Goal: Task Accomplishment & Management: Use online tool/utility

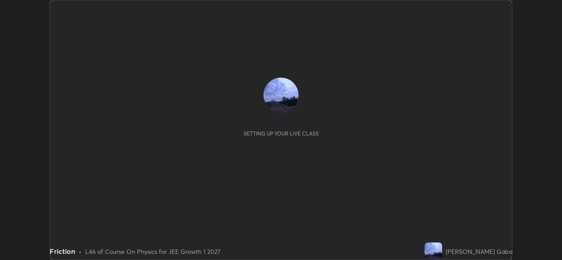
scroll to position [260, 562]
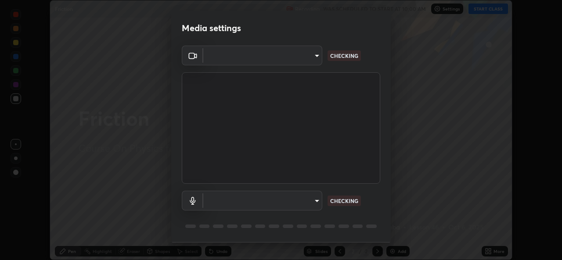
type input "b0fe0e571132a5ba3b7ce0e75fc51c952cbe1dcf619c2fcafd357f0e0a7f667b"
type input "default"
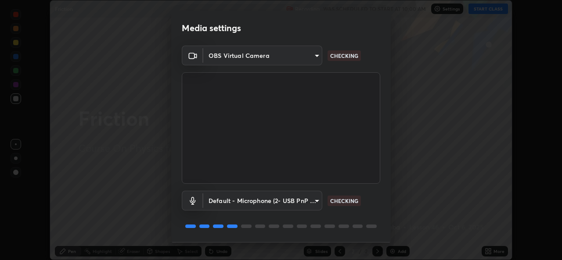
scroll to position [28, 0]
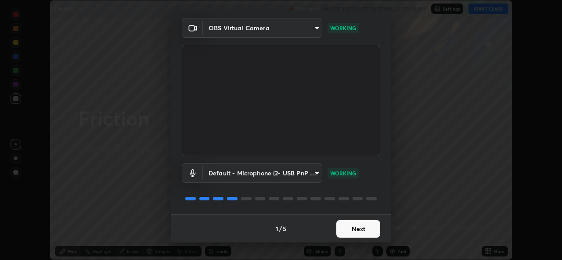
click at [357, 230] on button "Next" at bounding box center [358, 229] width 44 height 18
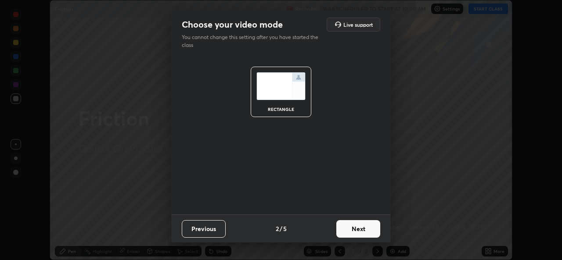
scroll to position [0, 0]
click at [357, 230] on button "Next" at bounding box center [358, 229] width 44 height 18
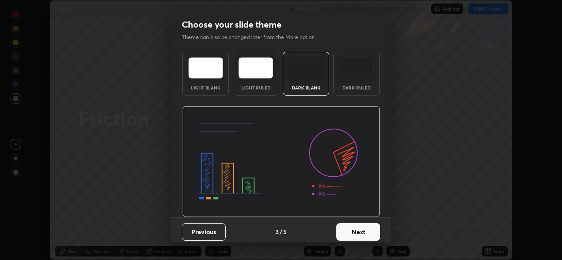
click at [356, 234] on button "Next" at bounding box center [358, 232] width 44 height 18
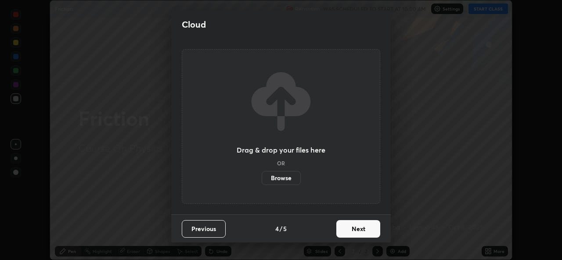
click at [354, 236] on button "Next" at bounding box center [358, 229] width 44 height 18
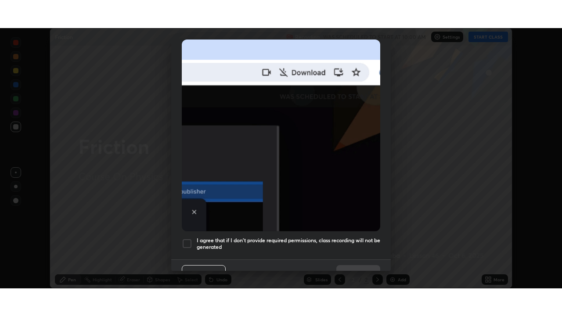
scroll to position [207, 0]
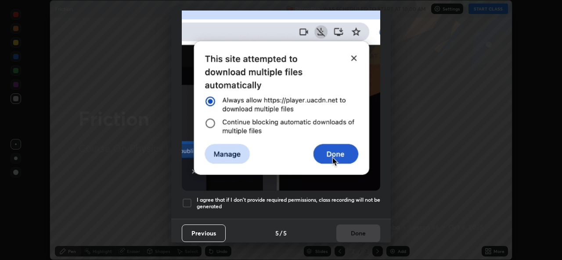
click at [189, 200] on div at bounding box center [187, 203] width 11 height 11
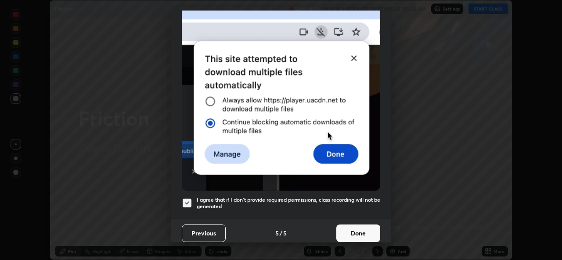
click at [352, 228] on button "Done" at bounding box center [358, 234] width 44 height 18
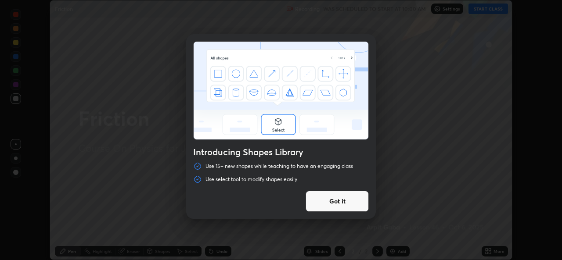
click at [339, 202] on button "Got it" at bounding box center [337, 201] width 63 height 21
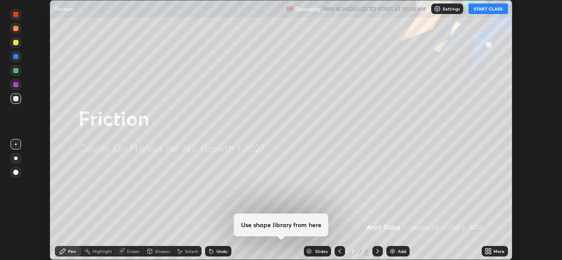
click at [219, 250] on div "Undo" at bounding box center [221, 251] width 11 height 4
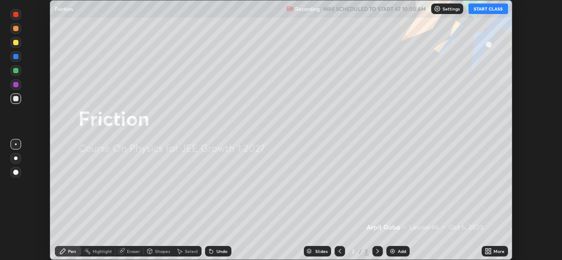
click at [486, 11] on button "START CLASS" at bounding box center [488, 9] width 40 height 11
click at [486, 250] on icon at bounding box center [487, 250] width 2 height 2
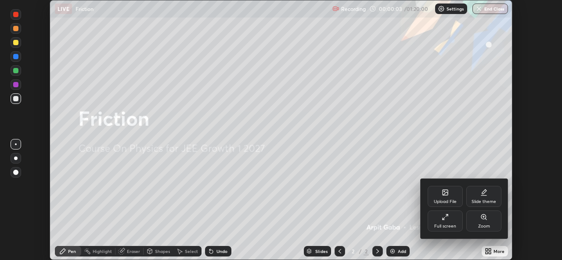
click at [443, 220] on icon at bounding box center [445, 217] width 7 height 7
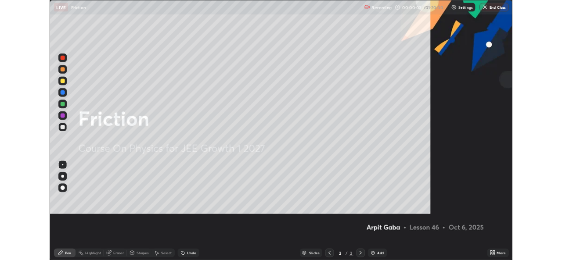
scroll to position [316, 562]
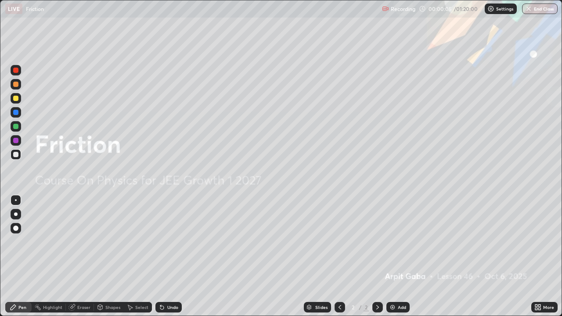
click at [542, 260] on div "More" at bounding box center [544, 307] width 26 height 11
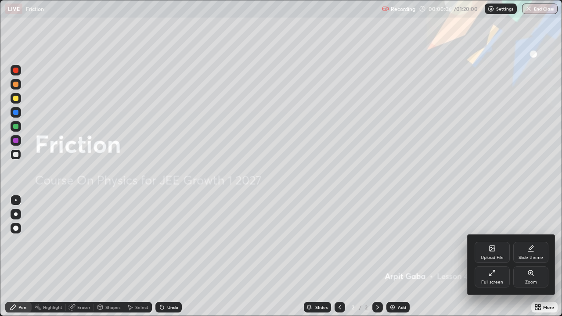
click at [486, 260] on div "Full screen" at bounding box center [492, 282] width 22 height 4
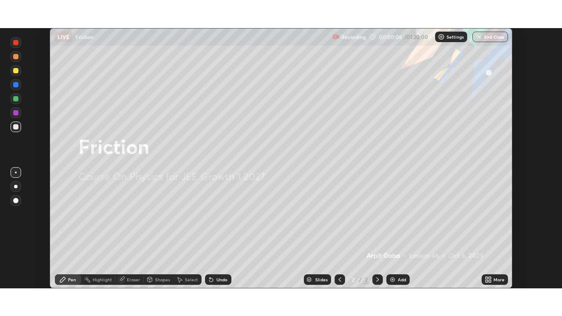
scroll to position [43641, 43340]
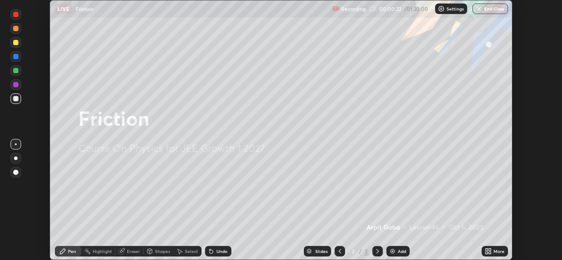
click at [490, 253] on icon at bounding box center [490, 253] width 2 height 2
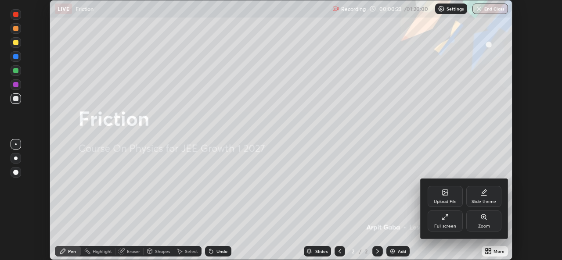
click at [448, 221] on div "Full screen" at bounding box center [445, 221] width 35 height 21
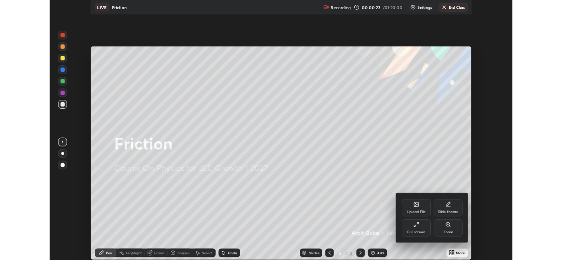
scroll to position [316, 562]
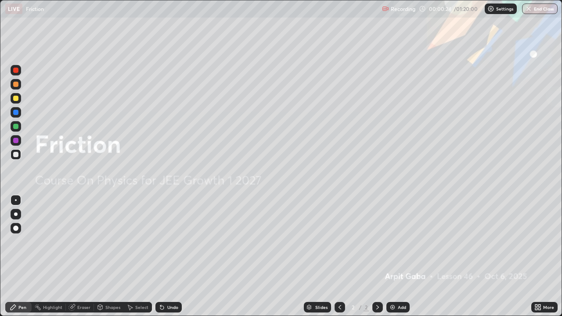
click at [403, 260] on div "Add" at bounding box center [402, 307] width 8 height 4
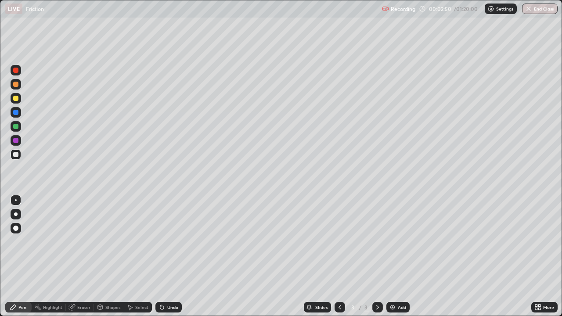
click at [539, 260] on icon at bounding box center [539, 306] width 2 height 2
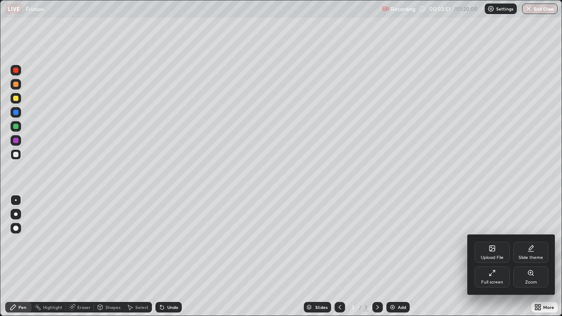
click at [488, 260] on div "Full screen" at bounding box center [492, 276] width 35 height 21
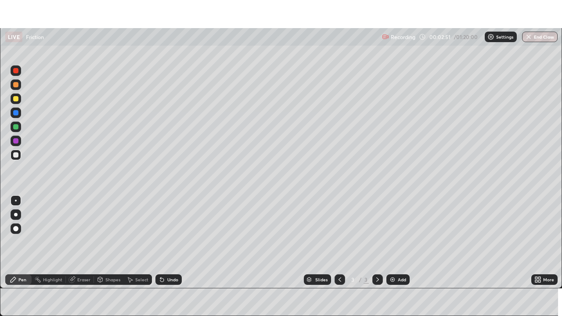
scroll to position [43641, 43340]
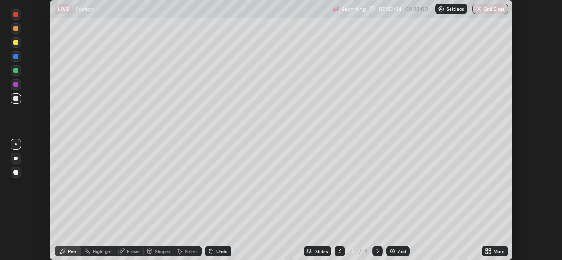
click at [487, 251] on icon at bounding box center [487, 250] width 2 height 2
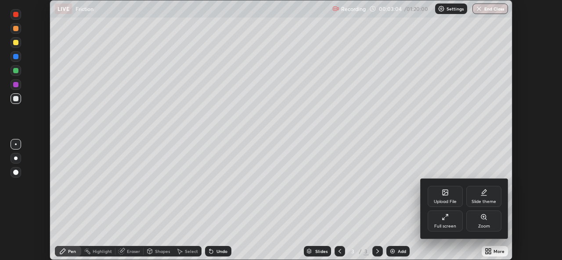
click at [442, 222] on div "Full screen" at bounding box center [445, 221] width 35 height 21
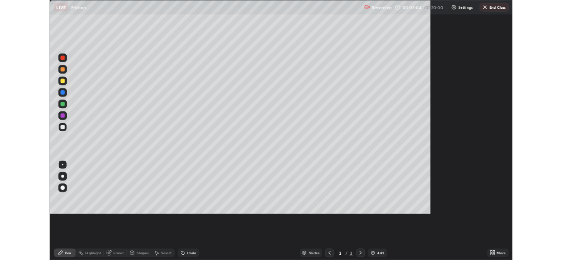
scroll to position [316, 562]
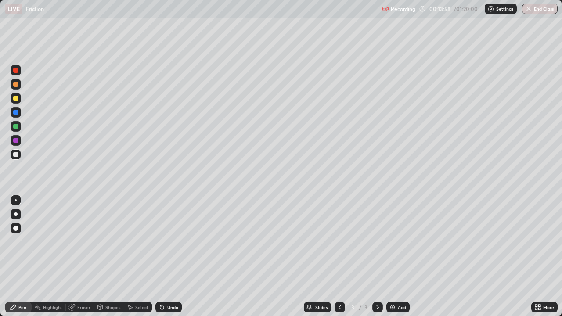
click at [80, 260] on div "Eraser" at bounding box center [83, 307] width 13 height 4
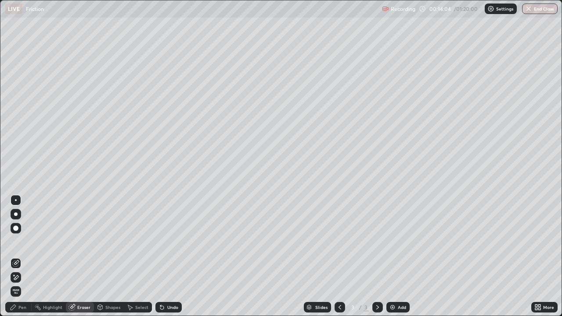
click at [25, 260] on div "Pen" at bounding box center [22, 307] width 8 height 4
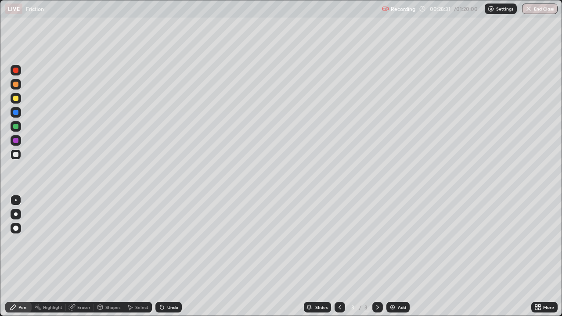
click at [175, 260] on div "Undo" at bounding box center [167, 308] width 30 height 18
click at [396, 260] on div "Add" at bounding box center [397, 307] width 23 height 11
click at [16, 97] on div at bounding box center [15, 98] width 5 height 5
click at [16, 155] on div at bounding box center [15, 154] width 5 height 5
click at [79, 260] on div "Eraser" at bounding box center [83, 307] width 13 height 4
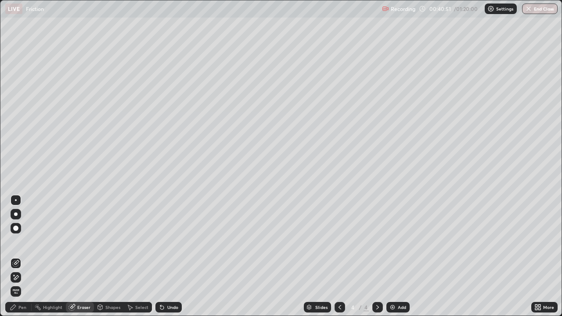
click at [16, 260] on icon at bounding box center [13, 307] width 7 height 7
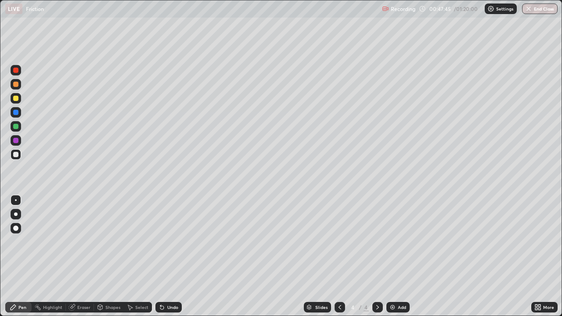
click at [172, 260] on div "Undo" at bounding box center [172, 307] width 11 height 4
click at [392, 260] on img at bounding box center [392, 307] width 7 height 7
click at [167, 260] on div "Undo" at bounding box center [172, 307] width 11 height 4
click at [15, 100] on div at bounding box center [15, 98] width 5 height 5
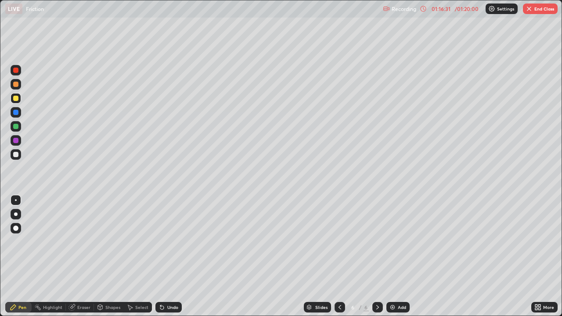
click at [14, 154] on div at bounding box center [15, 154] width 5 height 5
click at [16, 98] on div at bounding box center [15, 98] width 5 height 5
click at [14, 114] on div at bounding box center [15, 112] width 5 height 5
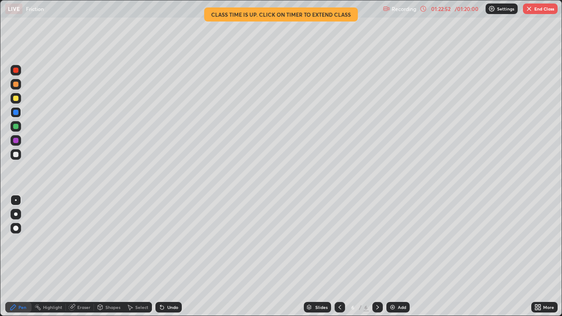
click at [534, 8] on button "End Class" at bounding box center [540, 9] width 35 height 11
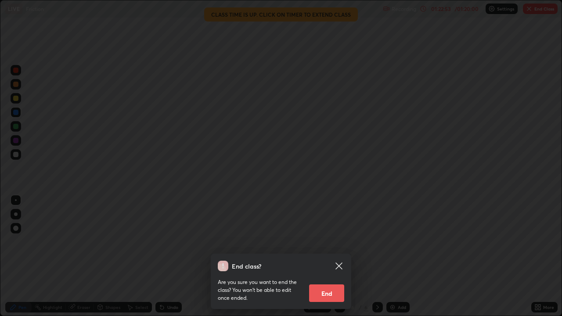
click at [332, 260] on button "End" at bounding box center [326, 293] width 35 height 18
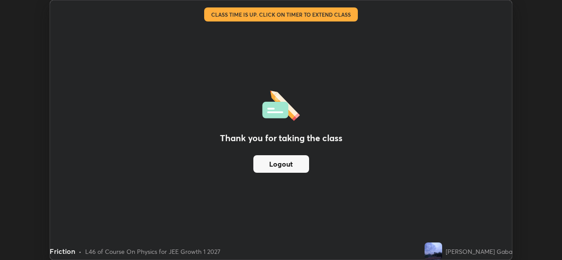
scroll to position [43641, 43340]
click at [278, 166] on button "Logout" at bounding box center [281, 164] width 56 height 18
click at [277, 166] on button "Logout" at bounding box center [281, 164] width 56 height 18
